Goal: Task Accomplishment & Management: Use online tool/utility

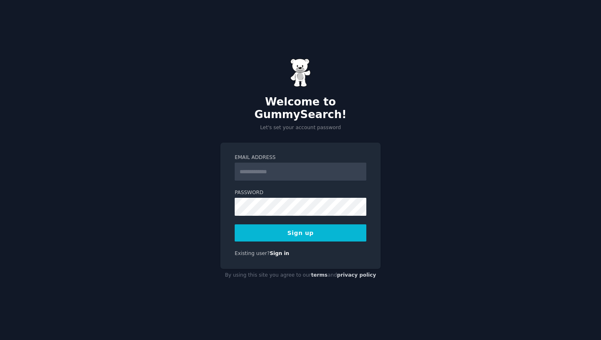
click at [269, 171] on input "Email Address" at bounding box center [301, 172] width 132 height 18
type input "*********"
click at [287, 232] on button "Sign up" at bounding box center [301, 233] width 132 height 17
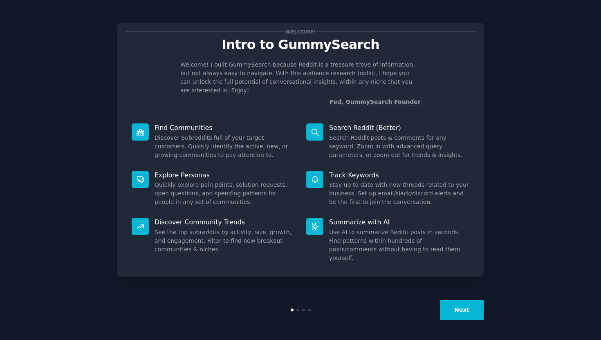
click at [447, 312] on button "Next" at bounding box center [462, 310] width 44 height 20
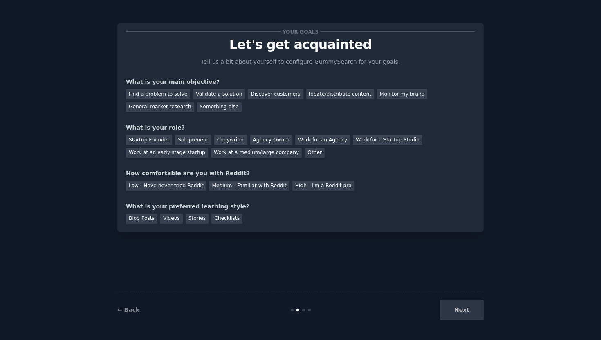
click at [447, 312] on div "Next" at bounding box center [422, 310] width 122 height 20
click at [457, 306] on div "Next" at bounding box center [422, 310] width 122 height 20
click at [150, 143] on div "Startup Founder" at bounding box center [149, 140] width 46 height 10
click at [184, 139] on div "Solopreneur" at bounding box center [193, 140] width 36 height 10
click at [456, 319] on div "Next" at bounding box center [422, 310] width 122 height 20
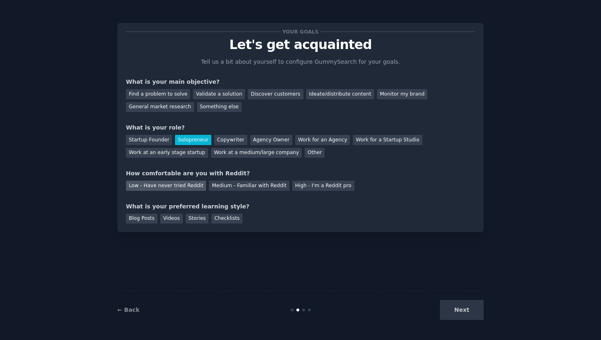
click at [184, 188] on div "Low - Have never tried Reddit" at bounding box center [166, 186] width 80 height 10
click at [222, 187] on div "Medium - Familiar with Reddit" at bounding box center [249, 186] width 80 height 10
click at [141, 221] on div "Blog Posts" at bounding box center [141, 219] width 31 height 10
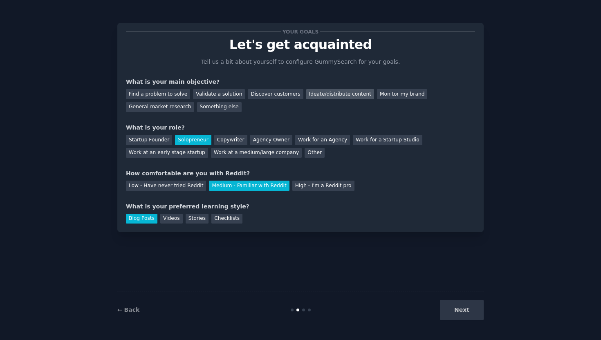
click at [311, 94] on div "Ideate/distribute content" at bounding box center [340, 94] width 68 height 10
click at [451, 311] on button "Next" at bounding box center [462, 310] width 44 height 20
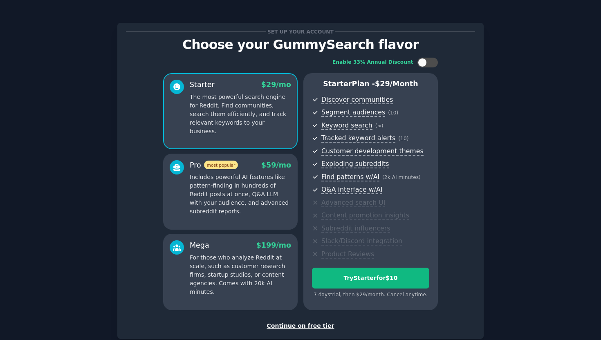
click at [286, 324] on div "Continue on free tier" at bounding box center [300, 326] width 349 height 9
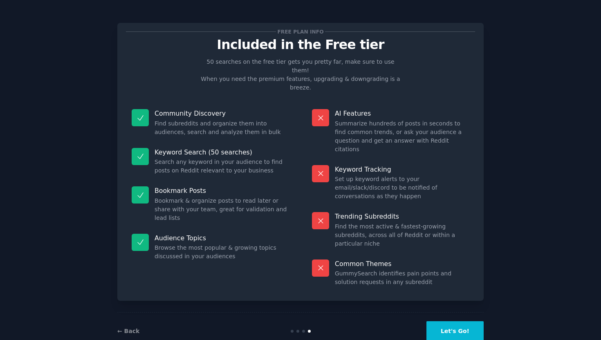
click at [466, 321] on button "Let's Go!" at bounding box center [455, 331] width 57 height 20
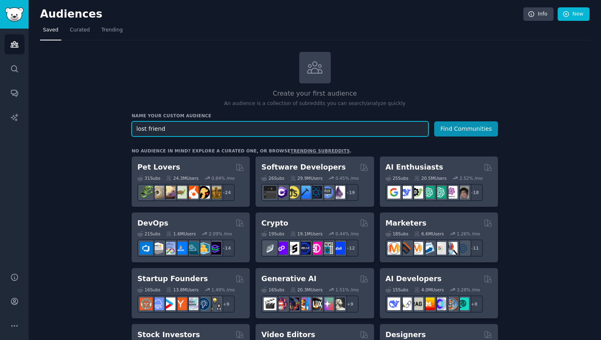
type input "lost friend"
click at [434, 121] on button "Find Communities" at bounding box center [466, 128] width 64 height 15
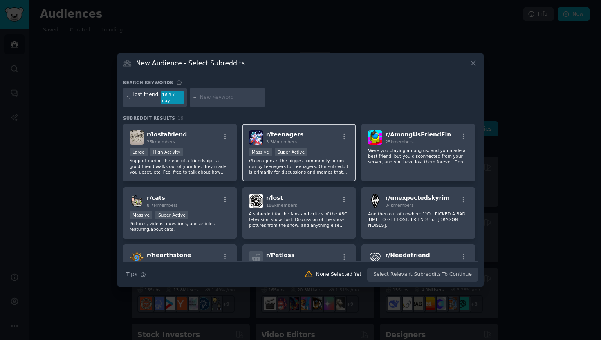
click at [292, 133] on span "r/ teenagers" at bounding box center [285, 134] width 38 height 7
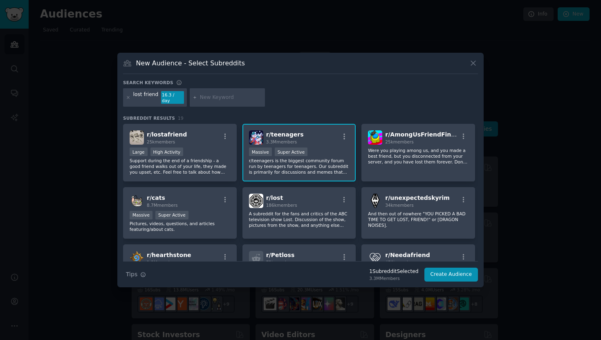
click at [205, 99] on input "text" at bounding box center [231, 97] width 62 height 7
type input "lost wife"
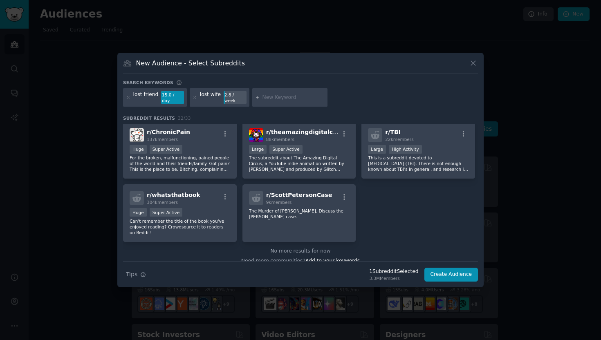
scroll to position [575, 0]
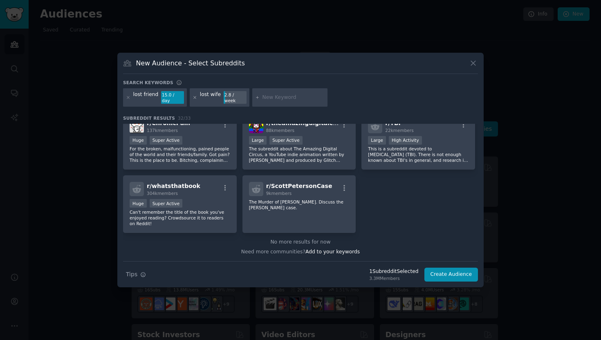
click at [193, 99] on icon at bounding box center [195, 97] width 4 height 4
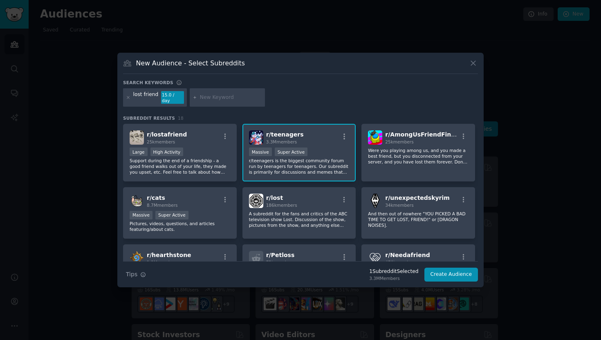
click at [232, 99] on input "text" at bounding box center [231, 97] width 62 height 7
type input "grief"
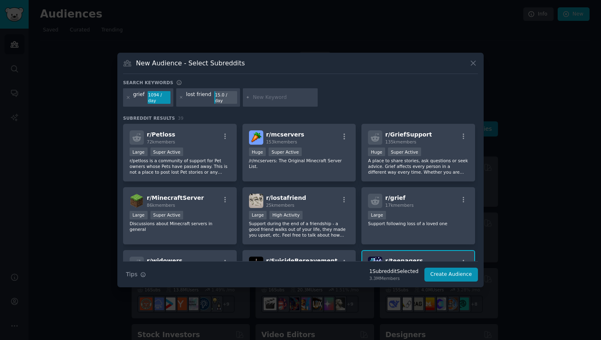
click at [396, 89] on div "grief 1094 / day lost friend 15.0 / day" at bounding box center [300, 99] width 355 height 22
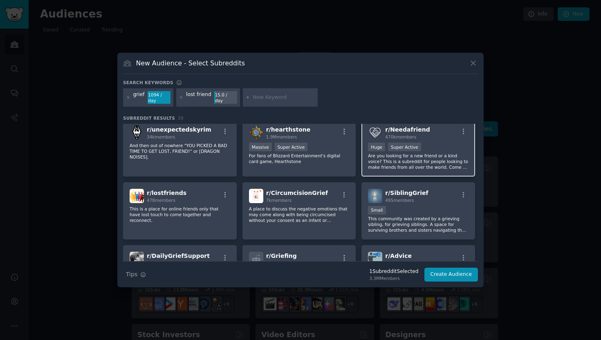
scroll to position [276, 0]
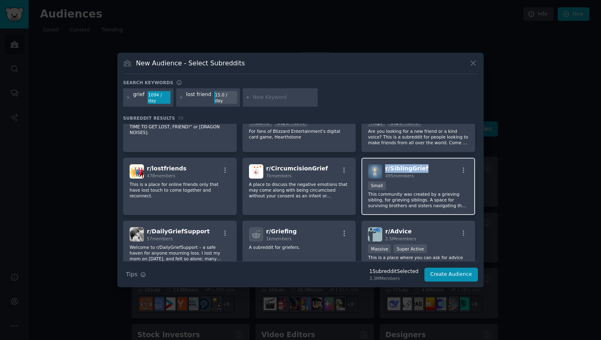
drag, startPoint x: 422, startPoint y: 168, endPoint x: 383, endPoint y: 168, distance: 39.7
click at [383, 168] on div "r/ SiblingGrief 495 members" at bounding box center [418, 171] width 101 height 14
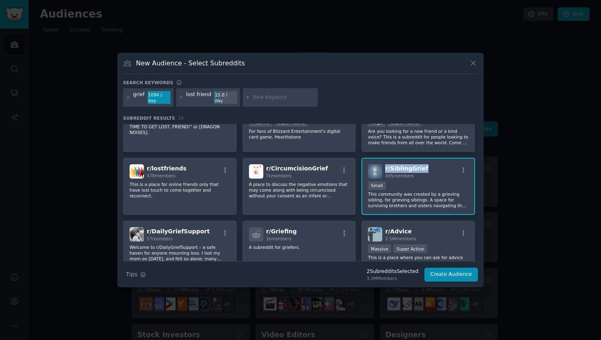
copy span "r/ SiblingGrief"
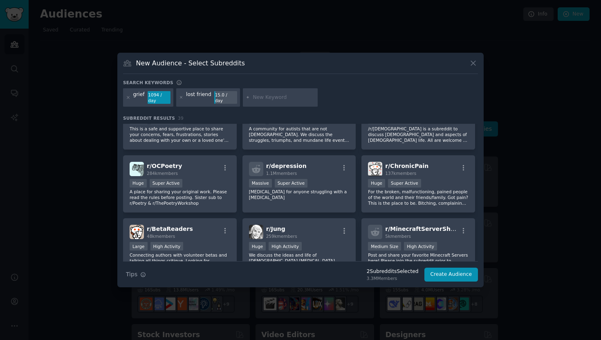
scroll to position [695, 0]
